Goal: Communication & Community: Answer question/provide support

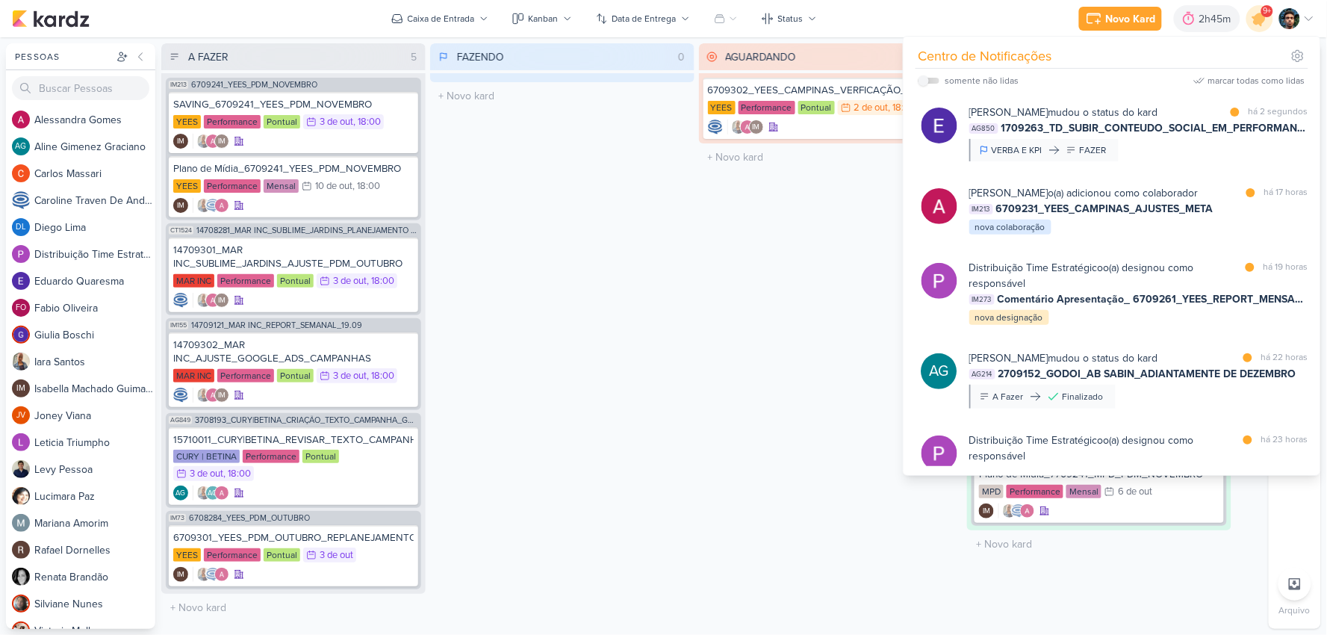
click at [535, 215] on div "FAZENDO 0 Mover Para Esquerda Mover Para Direita [GEOGRAPHIC_DATA] O título do …" at bounding box center [562, 335] width 264 height 585
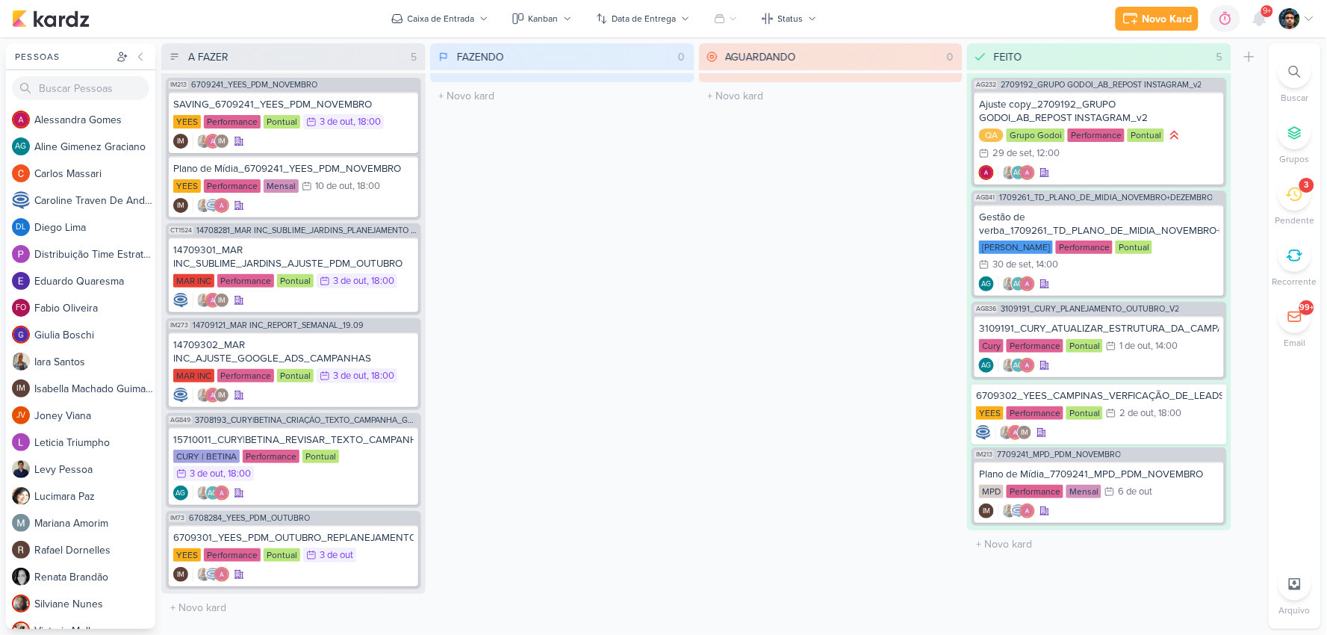
click at [1303, 192] on div "3" at bounding box center [1294, 194] width 33 height 33
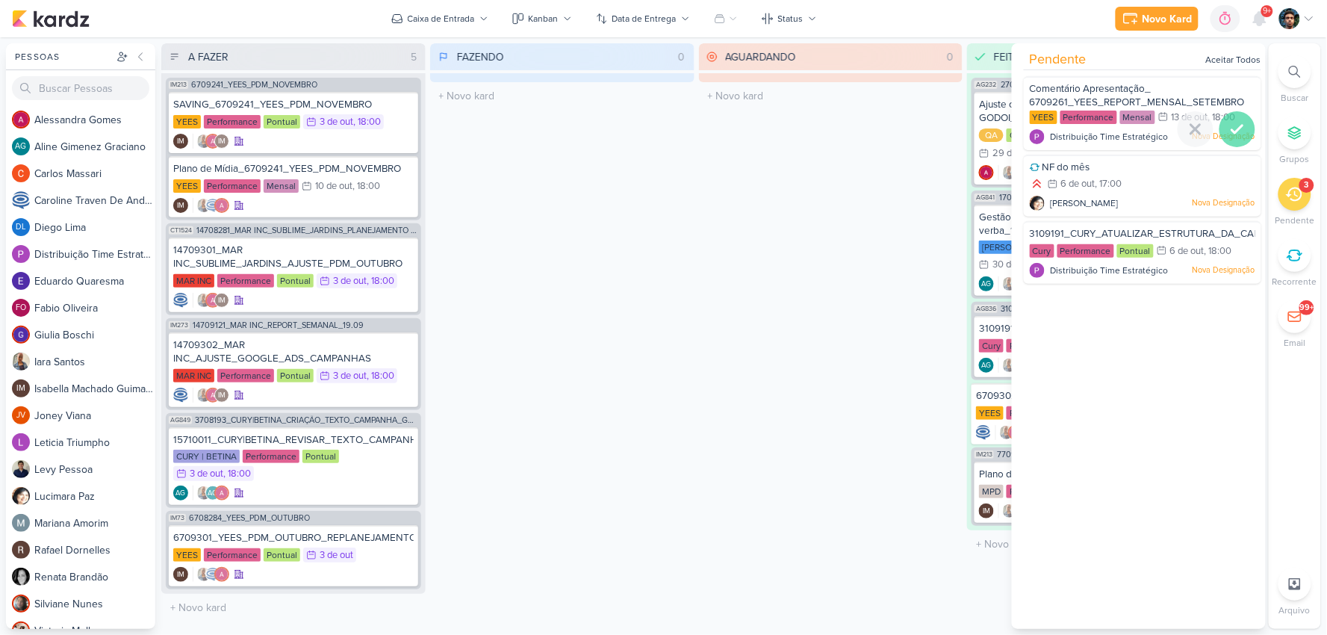
click at [1230, 127] on icon at bounding box center [1237, 129] width 18 height 18
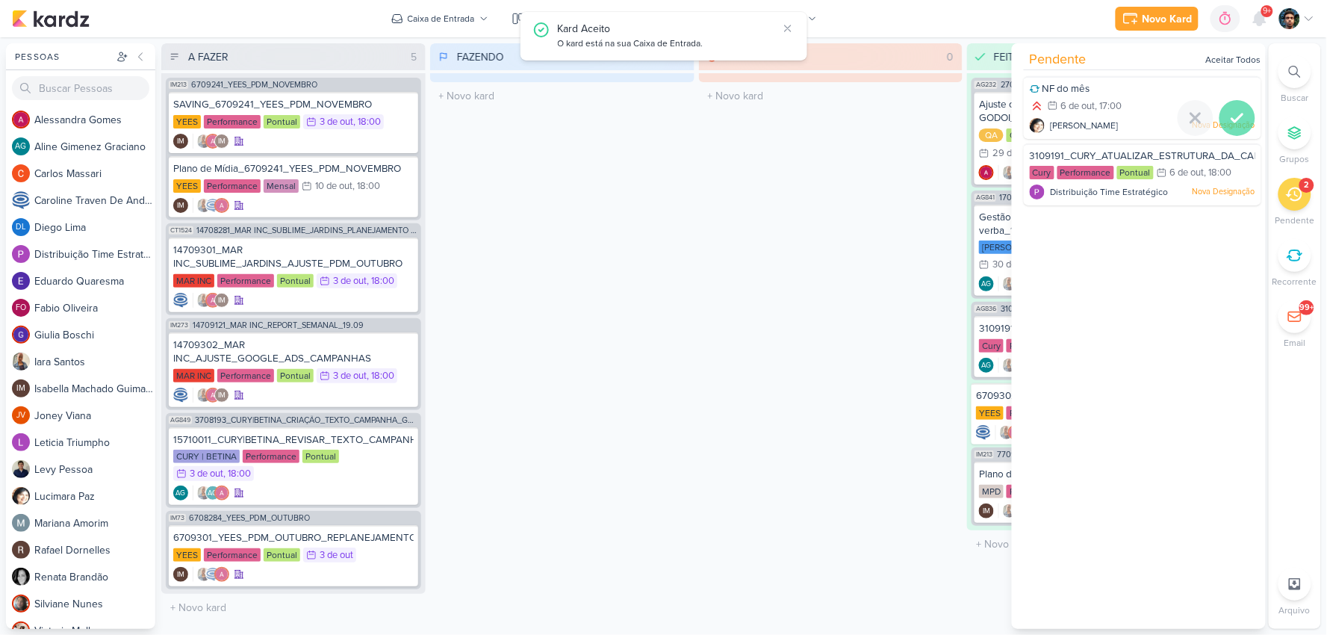
click at [1230, 127] on div at bounding box center [1237, 118] width 36 height 36
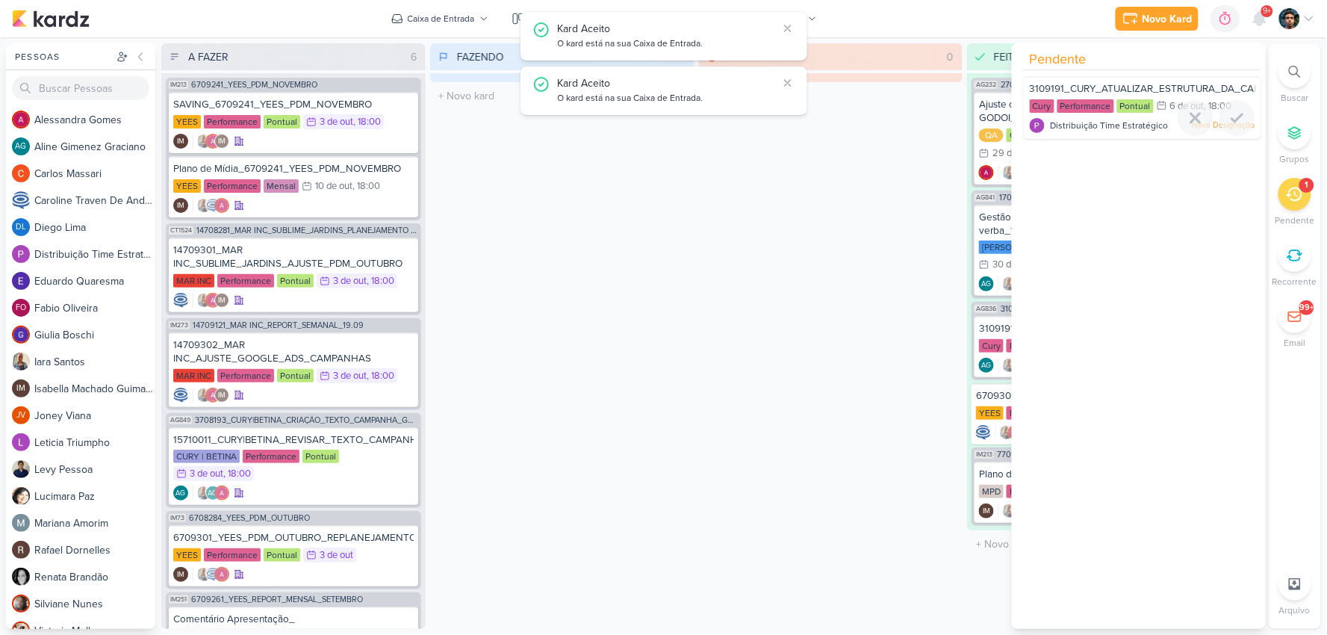
click at [1233, 127] on div at bounding box center [1237, 118] width 36 height 36
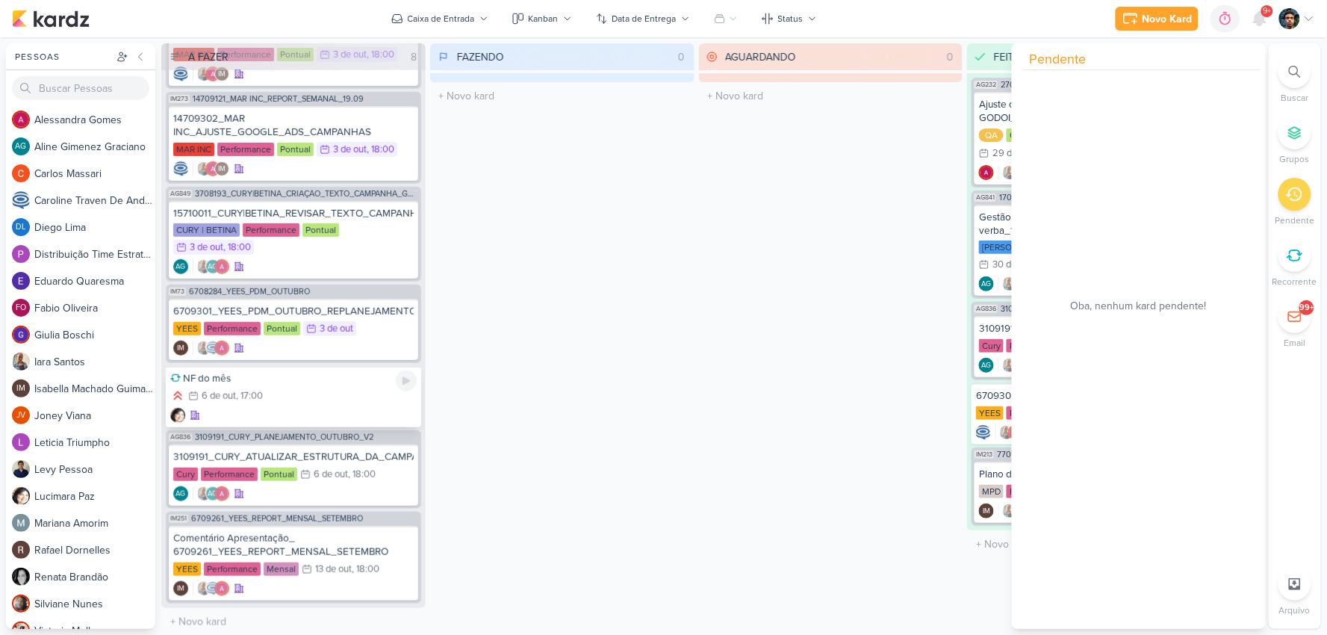
scroll to position [162, 0]
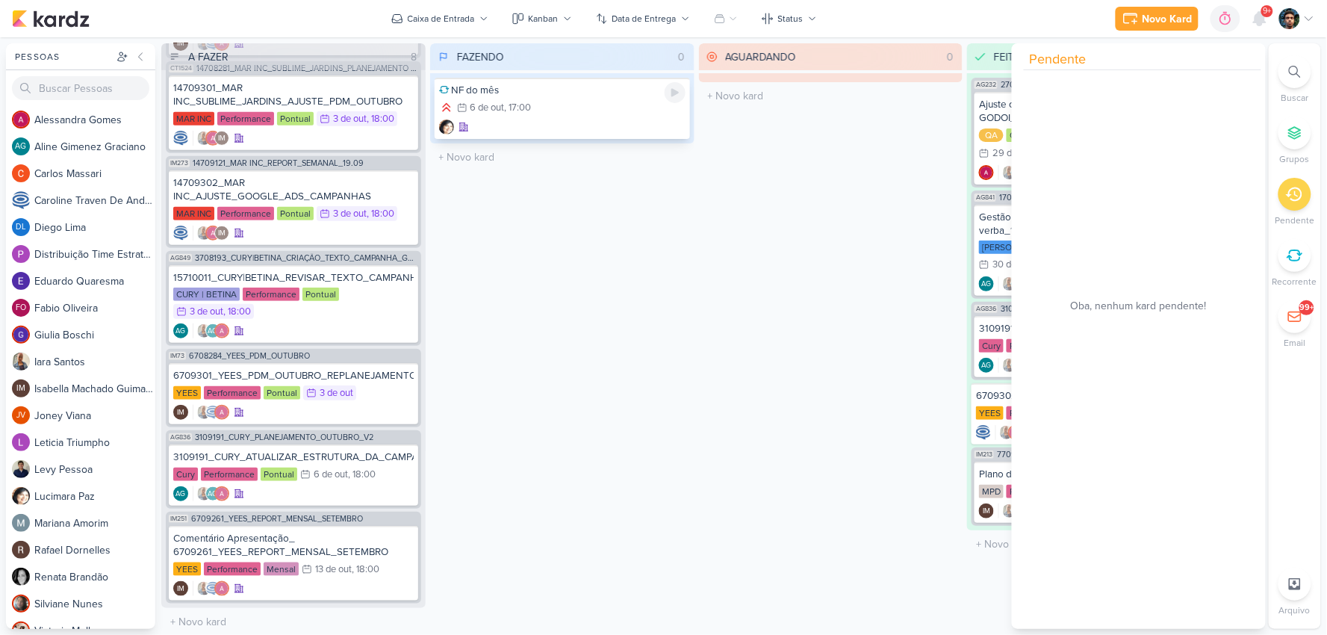
click at [601, 94] on div "NF do mês" at bounding box center [562, 90] width 246 height 13
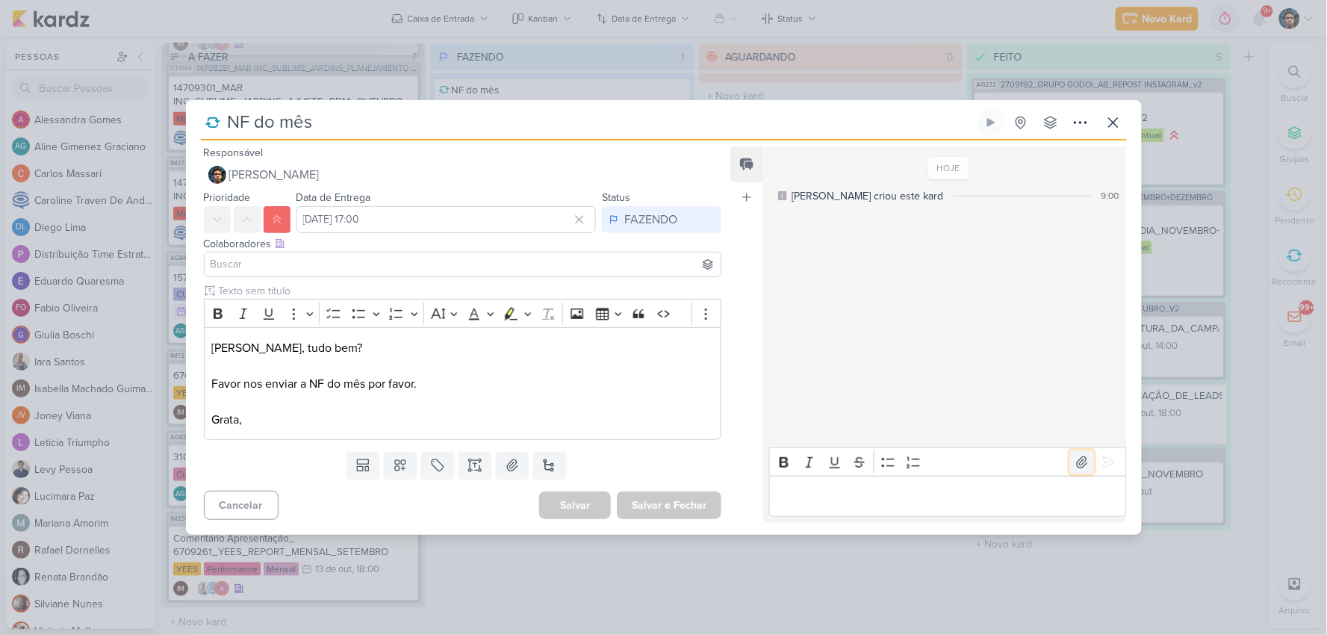
click at [1075, 455] on icon at bounding box center [1081, 462] width 15 height 15
click at [906, 497] on p "Editor editing area: main" at bounding box center [947, 497] width 341 height 18
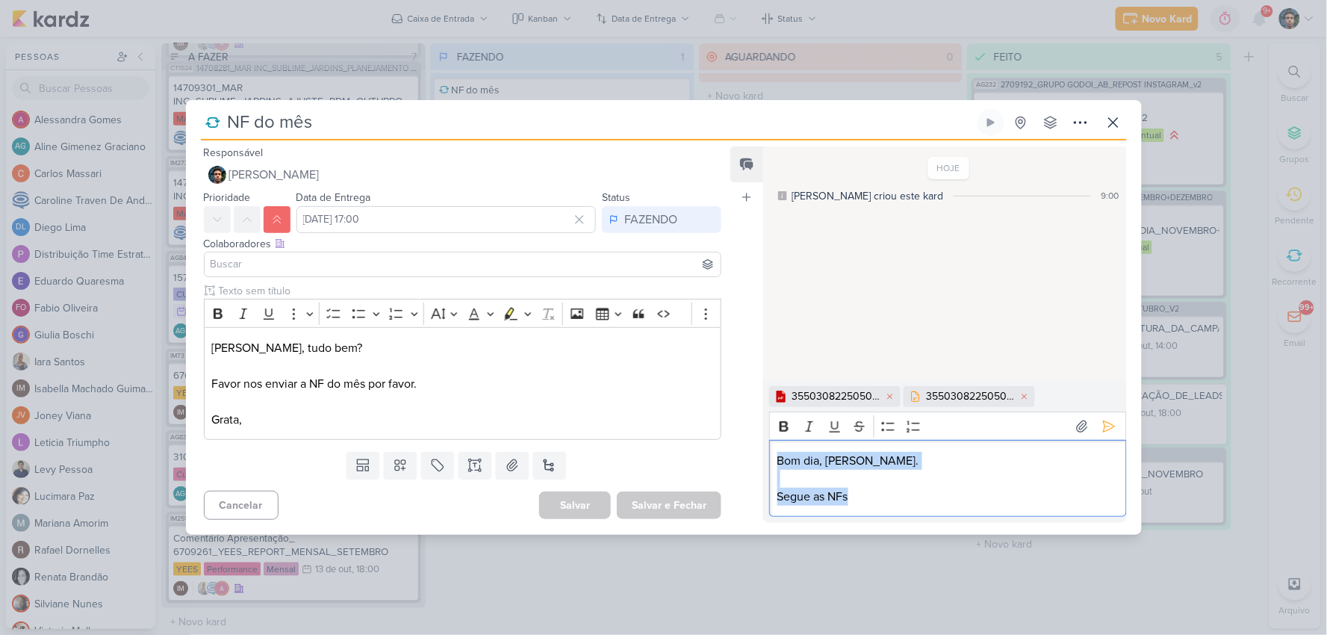
drag, startPoint x: 903, startPoint y: 506, endPoint x: 747, endPoint y: 445, distance: 168.3
click at [747, 445] on div "Feed Atrelar email Solte o email para atrelar ao kard HOJE Lucimara criou este …" at bounding box center [928, 334] width 396 height 376
copy div "Bom dia, Lucy. Segue as NFs"
click at [964, 491] on p "Segue as NFs" at bounding box center [947, 497] width 341 height 18
drag, startPoint x: 923, startPoint y: 495, endPoint x: 748, endPoint y: 437, distance: 184.6
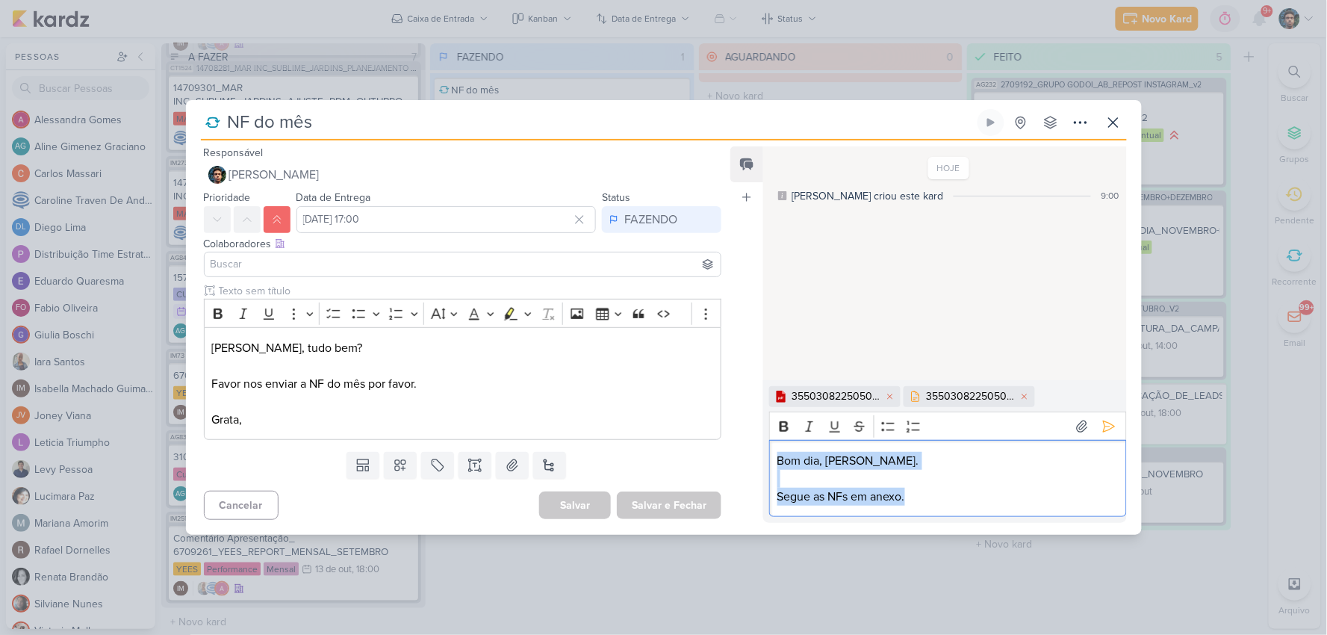
click at [748, 437] on div "Feed Atrelar email Solte o email para atrelar ao kard HOJE Lucimara criou este …" at bounding box center [928, 334] width 396 height 376
copy div "Bom dia, Lucy. Segue as NFs em anexo."
click at [1109, 421] on icon at bounding box center [1108, 426] width 15 height 15
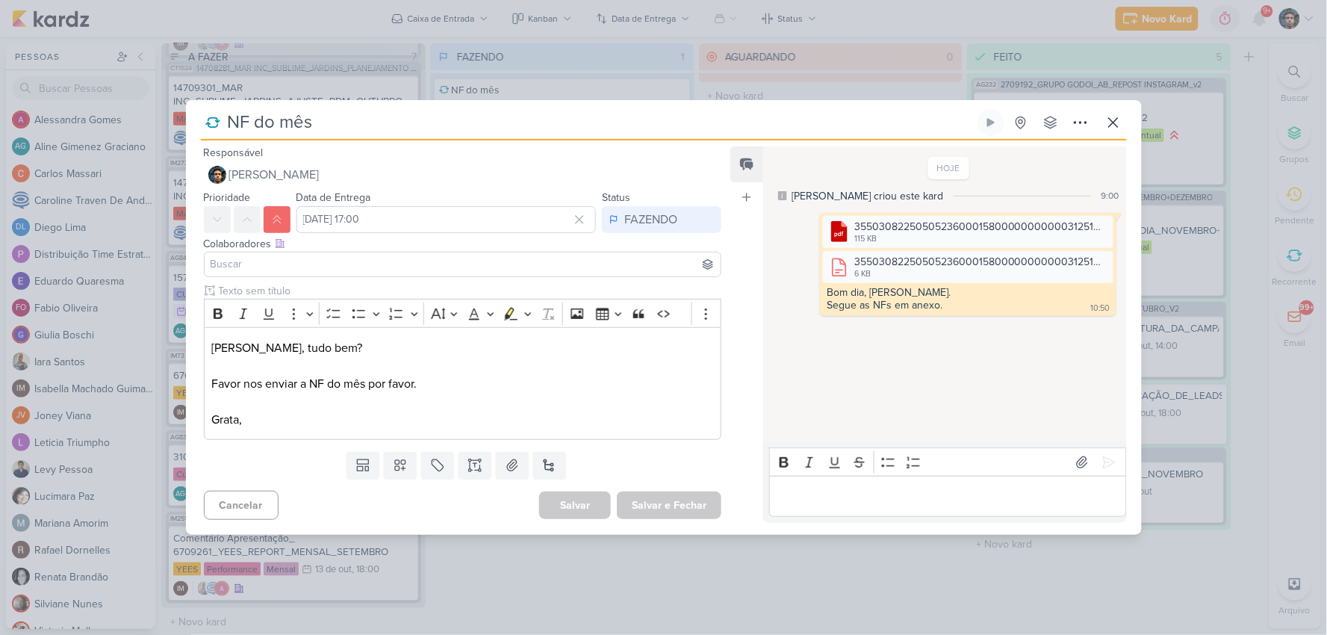
click at [973, 399] on div "HOJE Lucimara criou este kard 9:00 .cls-1 {fill: #cb0606;} .cls-1, .cls-2, .cls…" at bounding box center [943, 294] width 361 height 293
click at [1124, 127] on button at bounding box center [1113, 122] width 27 height 27
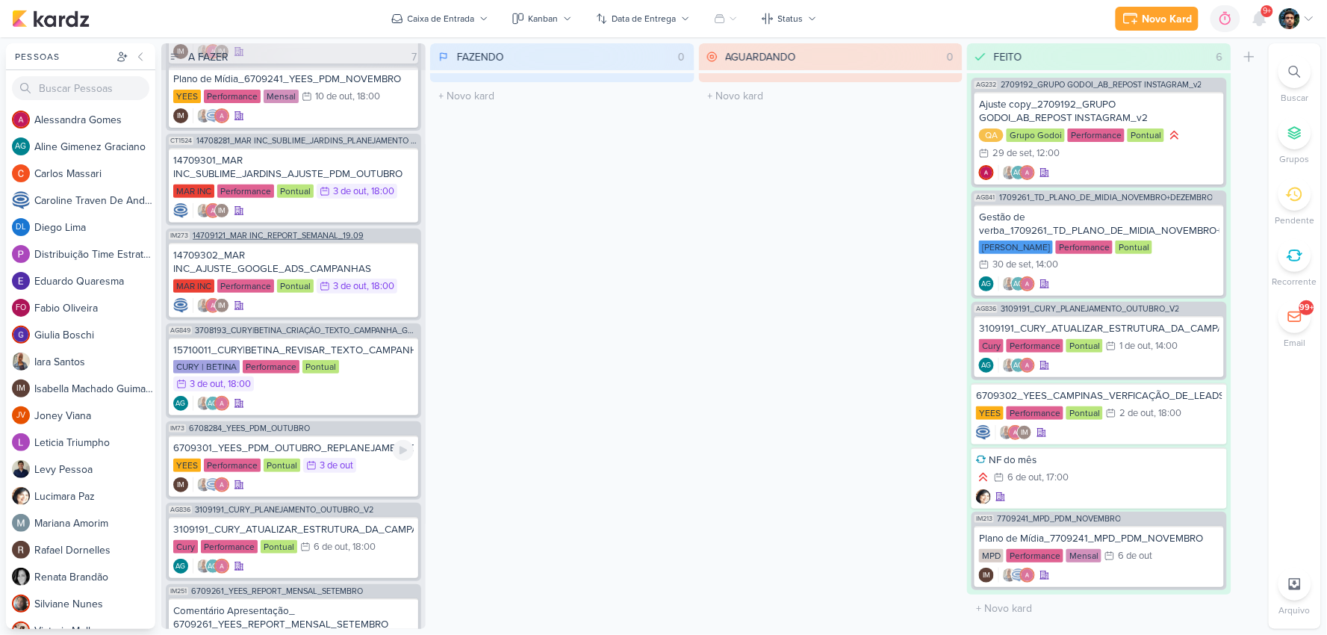
scroll to position [0, 0]
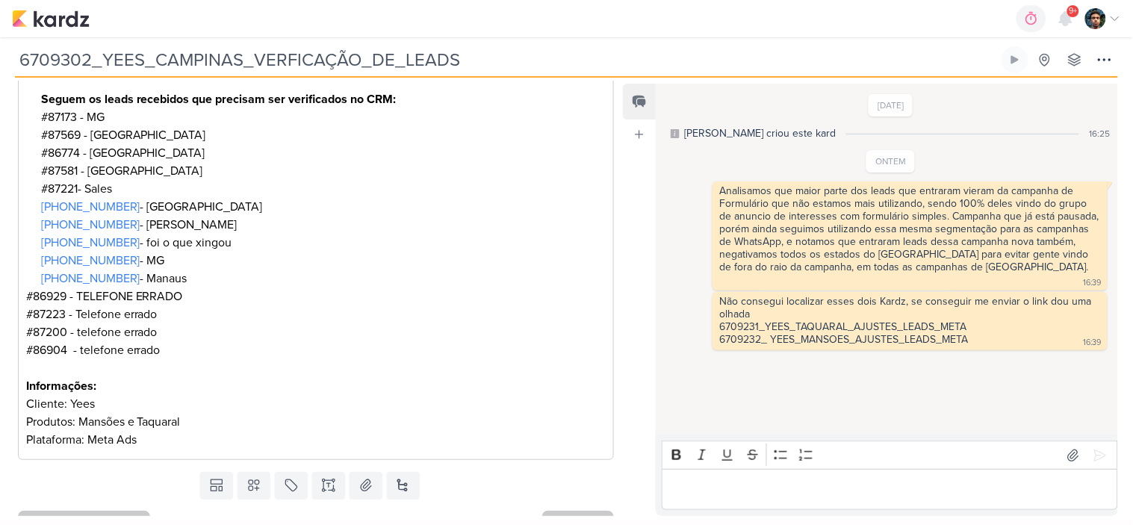
scroll to position [436, 0]
